Goal: Task Accomplishment & Management: Understand process/instructions

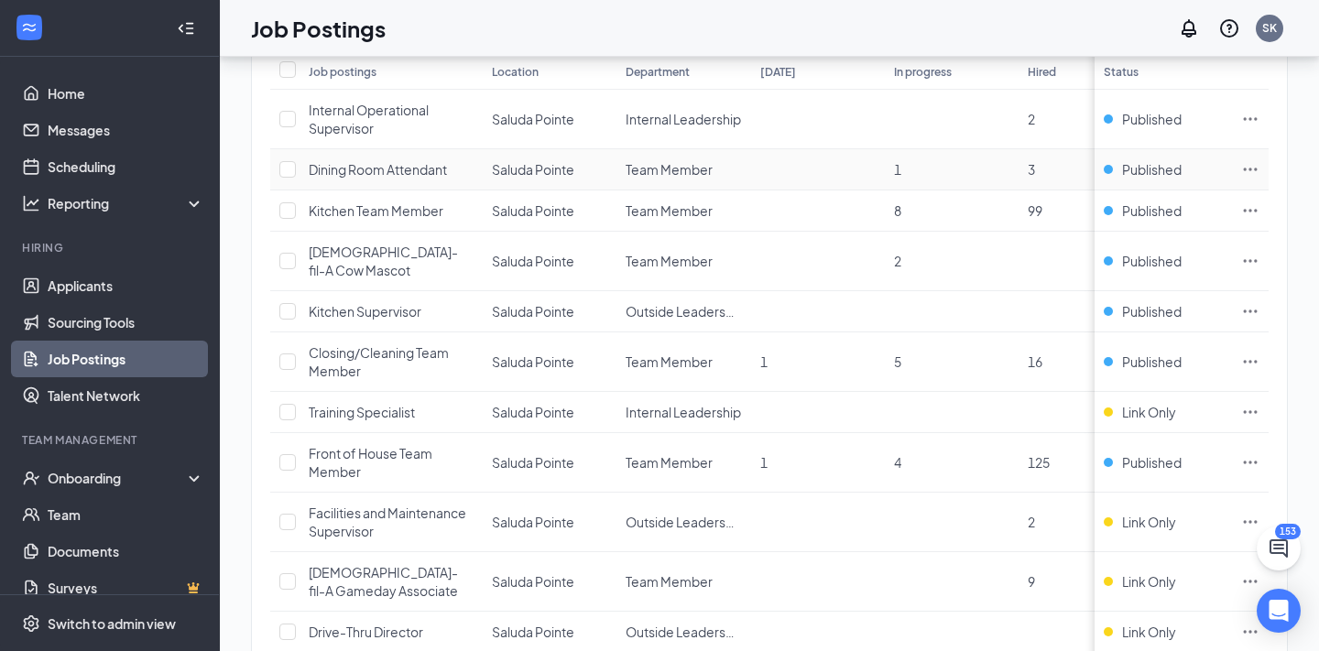
scroll to position [262, 0]
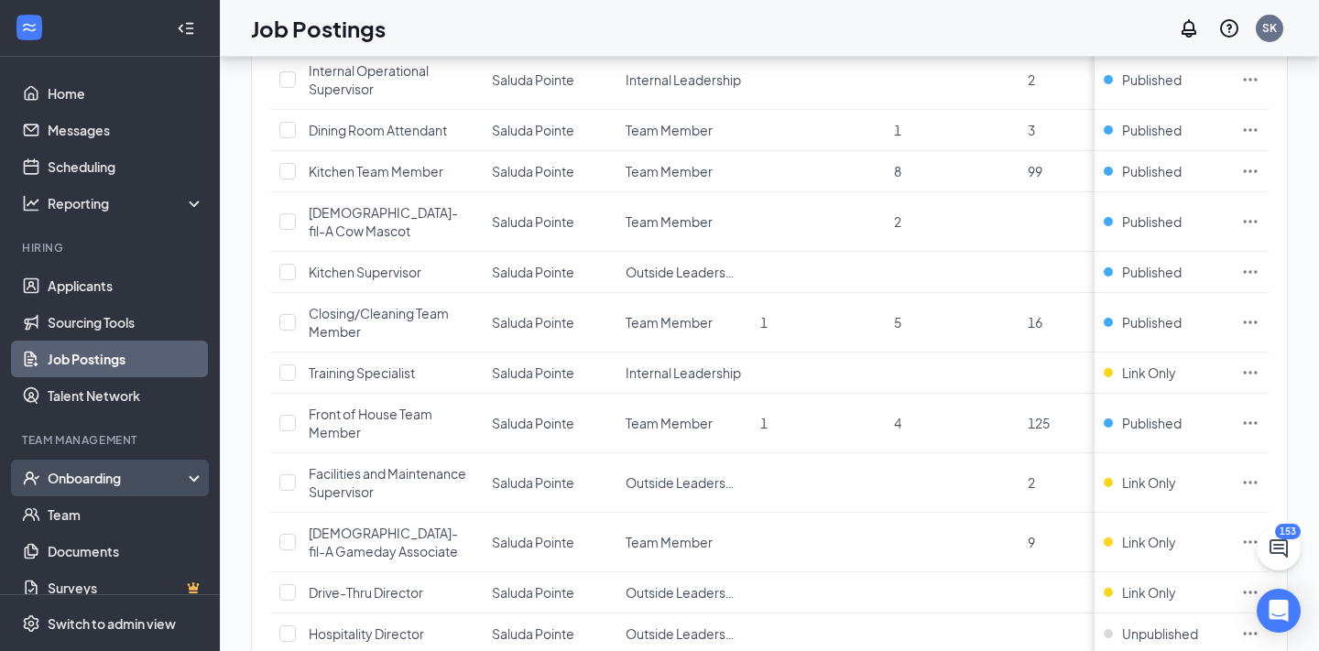
click at [60, 484] on div "Onboarding" at bounding box center [118, 478] width 141 height 18
click at [94, 512] on link "Overview" at bounding box center [126, 514] width 157 height 37
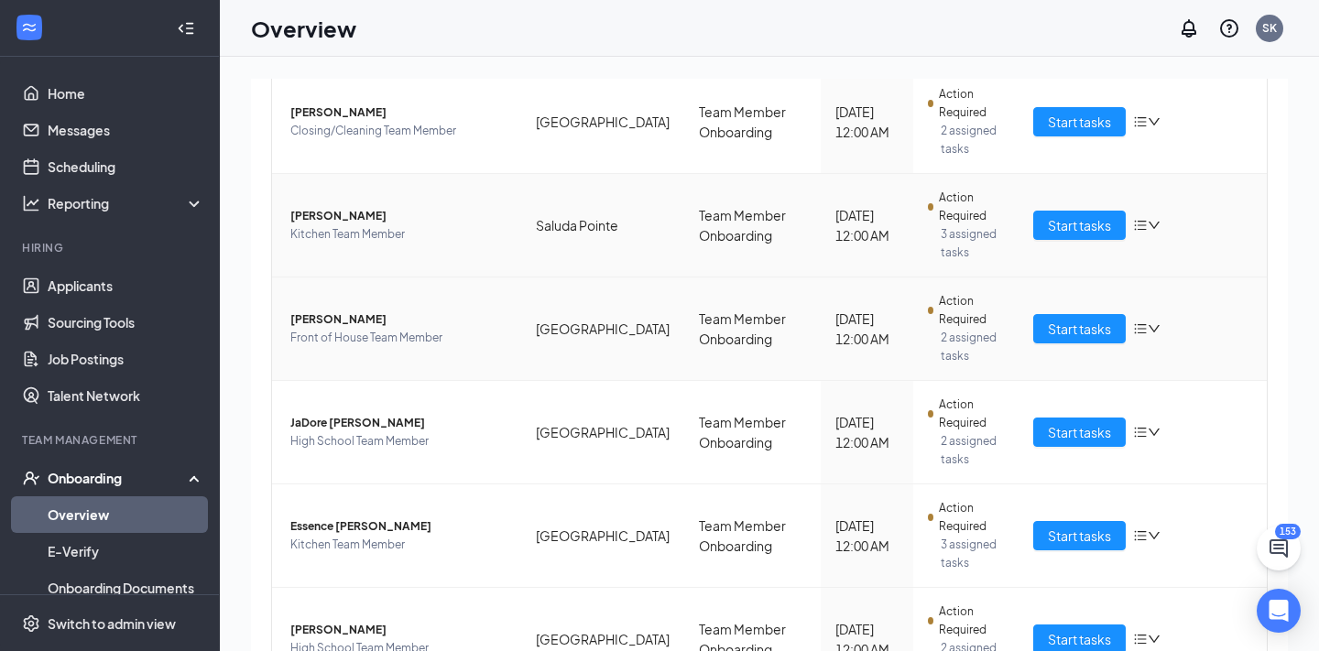
scroll to position [304, 0]
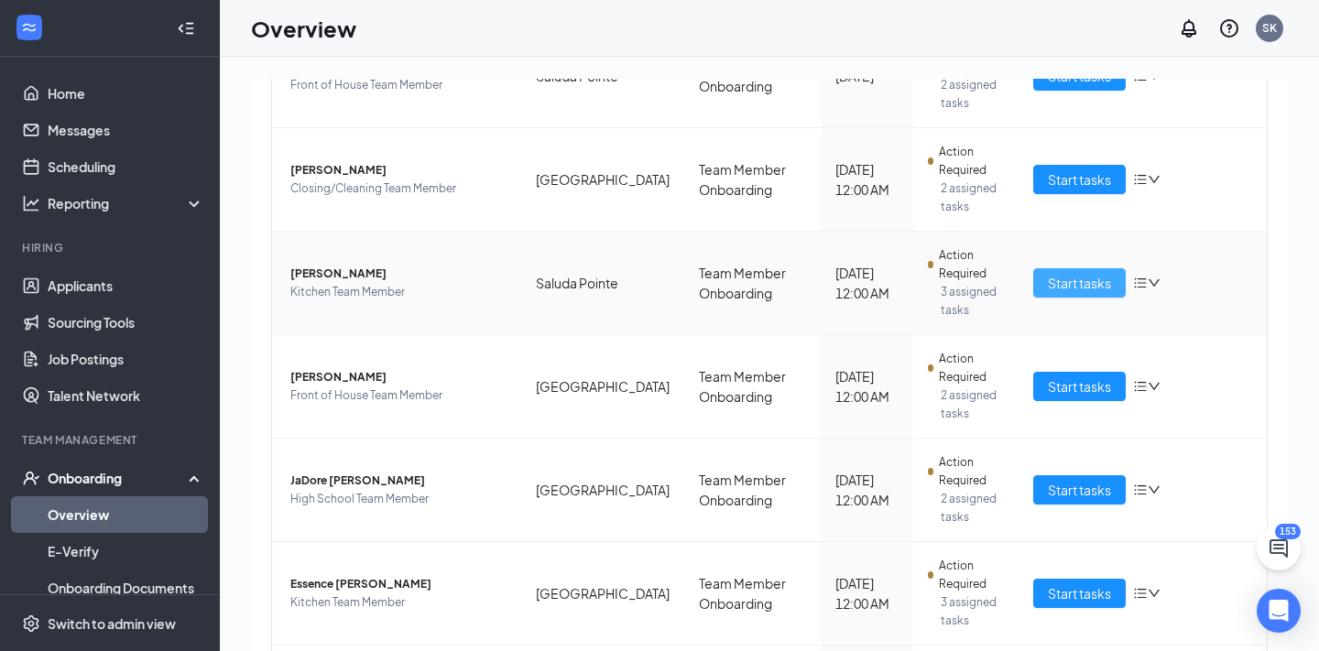
click at [1069, 273] on span "Start tasks" at bounding box center [1079, 283] width 63 height 20
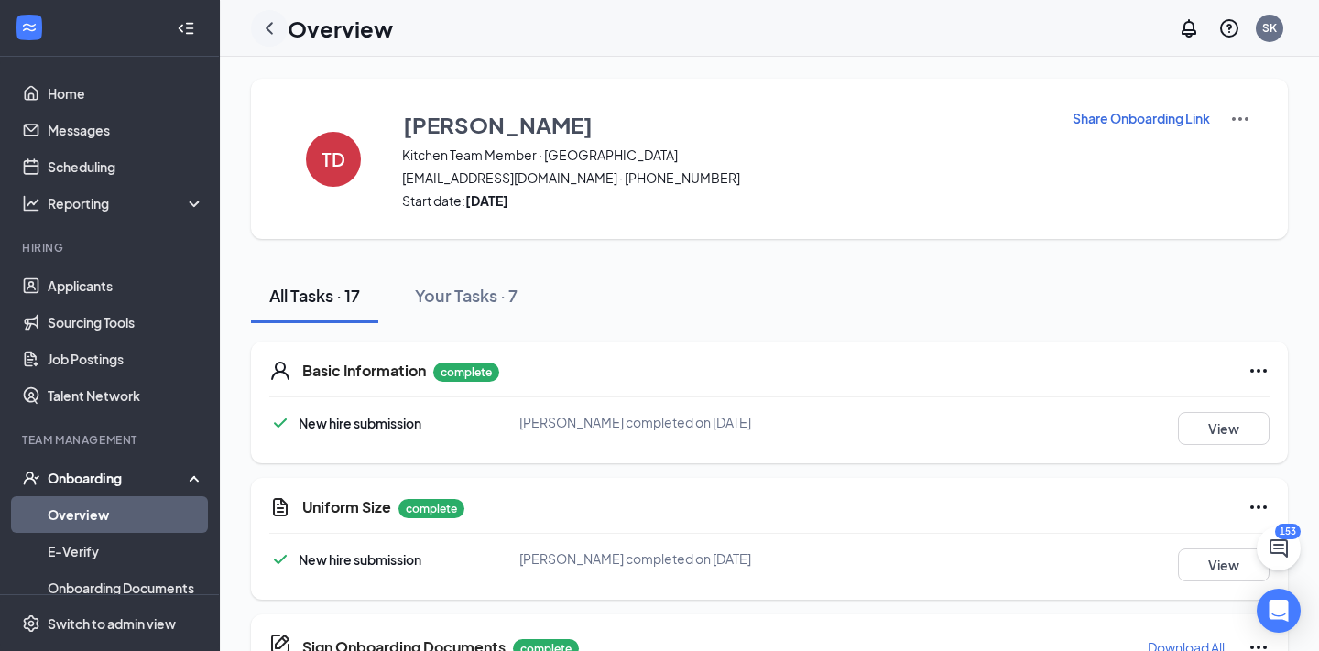
click at [281, 28] on div at bounding box center [269, 28] width 37 height 37
click at [277, 28] on icon "ChevronLeft" at bounding box center [269, 28] width 22 height 22
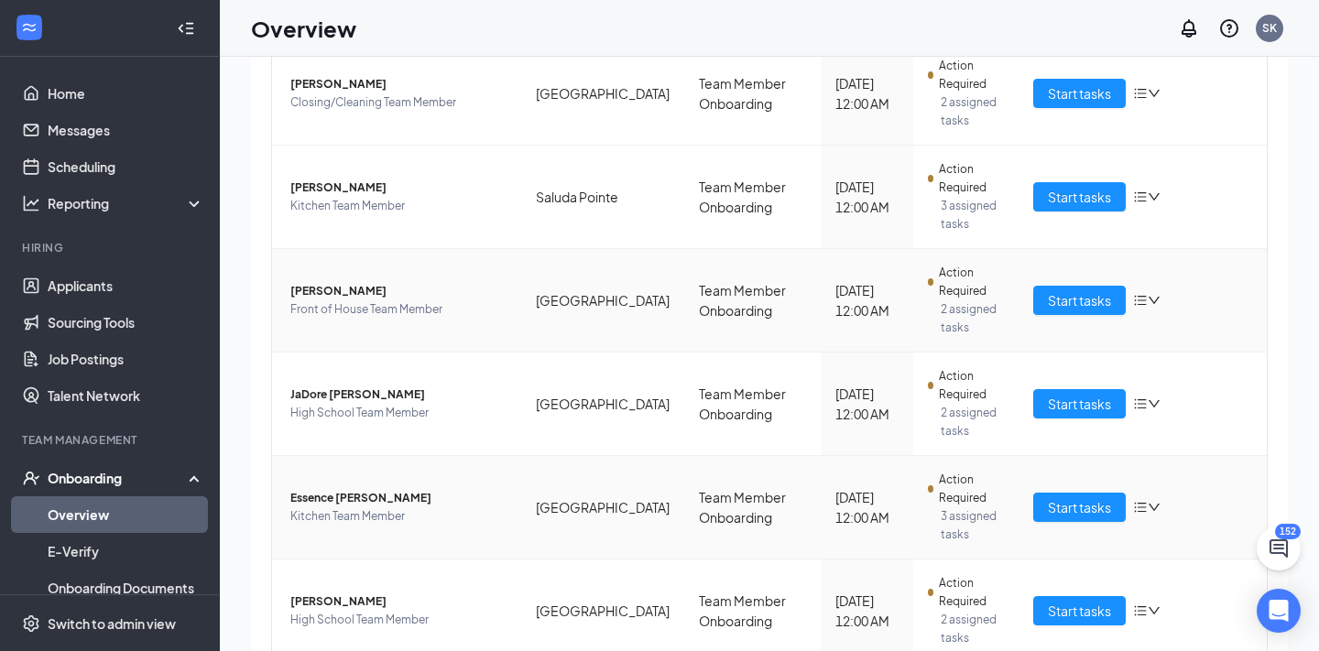
scroll to position [362, 0]
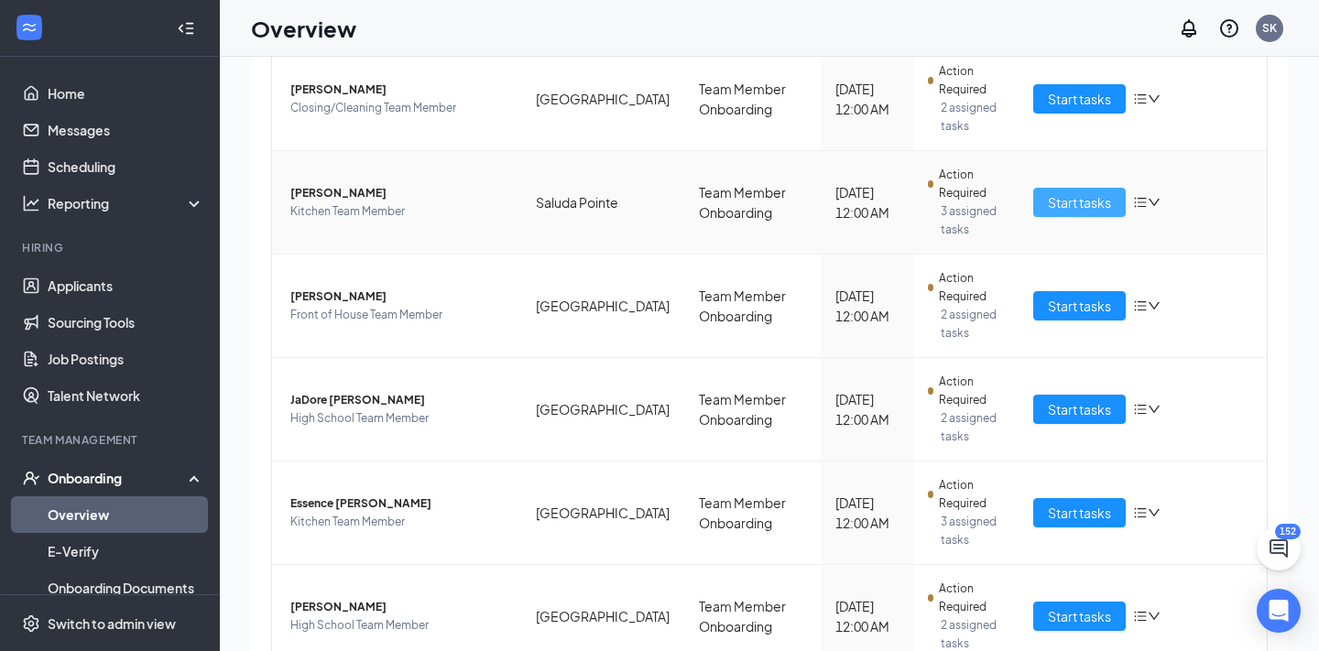
click at [1054, 192] on span "Start tasks" at bounding box center [1079, 202] width 63 height 20
